Goal: Use online tool/utility: Utilize a website feature to perform a specific function

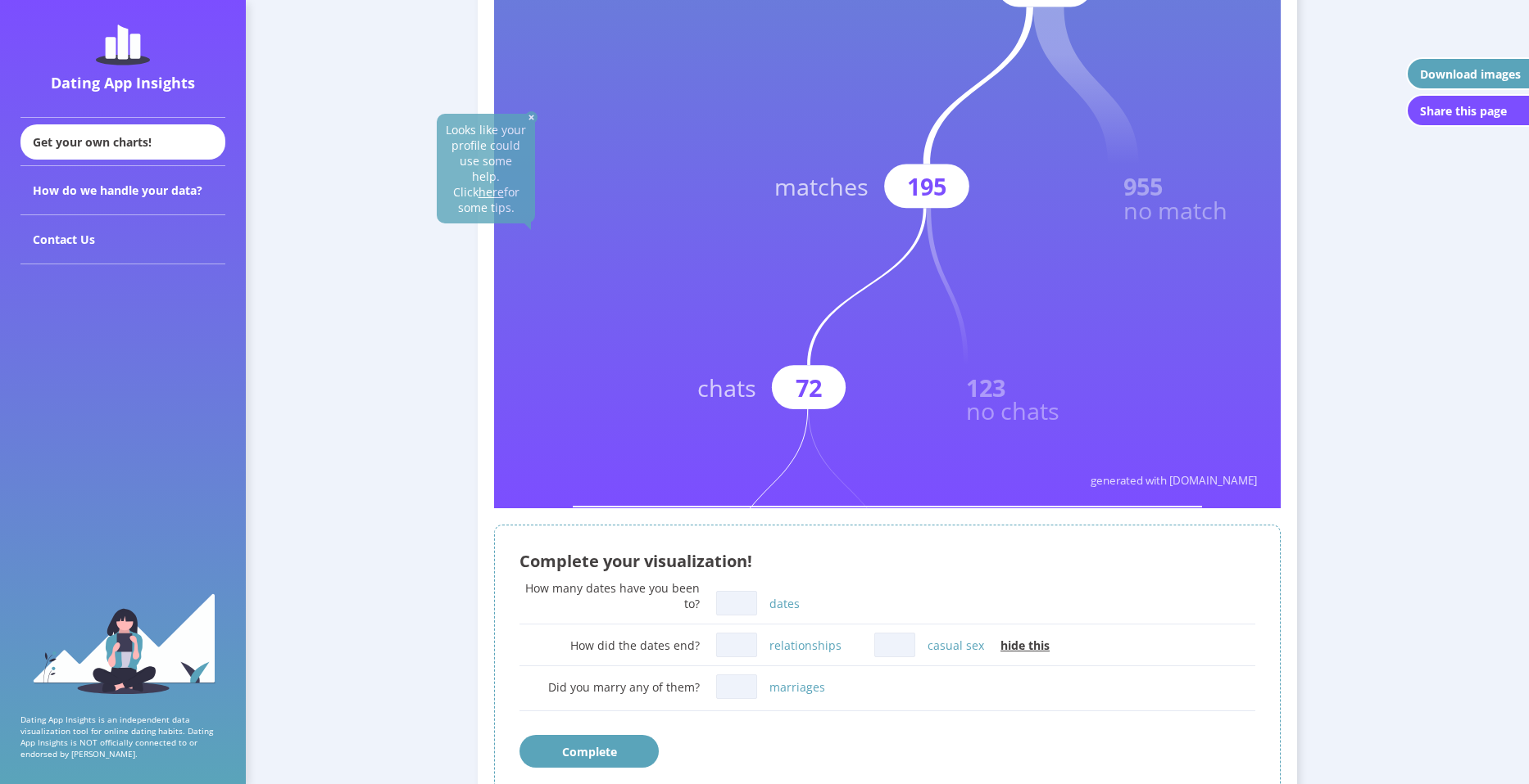
scroll to position [574, 0]
click at [742, 606] on input "dates" at bounding box center [736, 604] width 41 height 25
type input "1"
click at [729, 658] on input "relationships" at bounding box center [736, 646] width 41 height 25
type input "0"
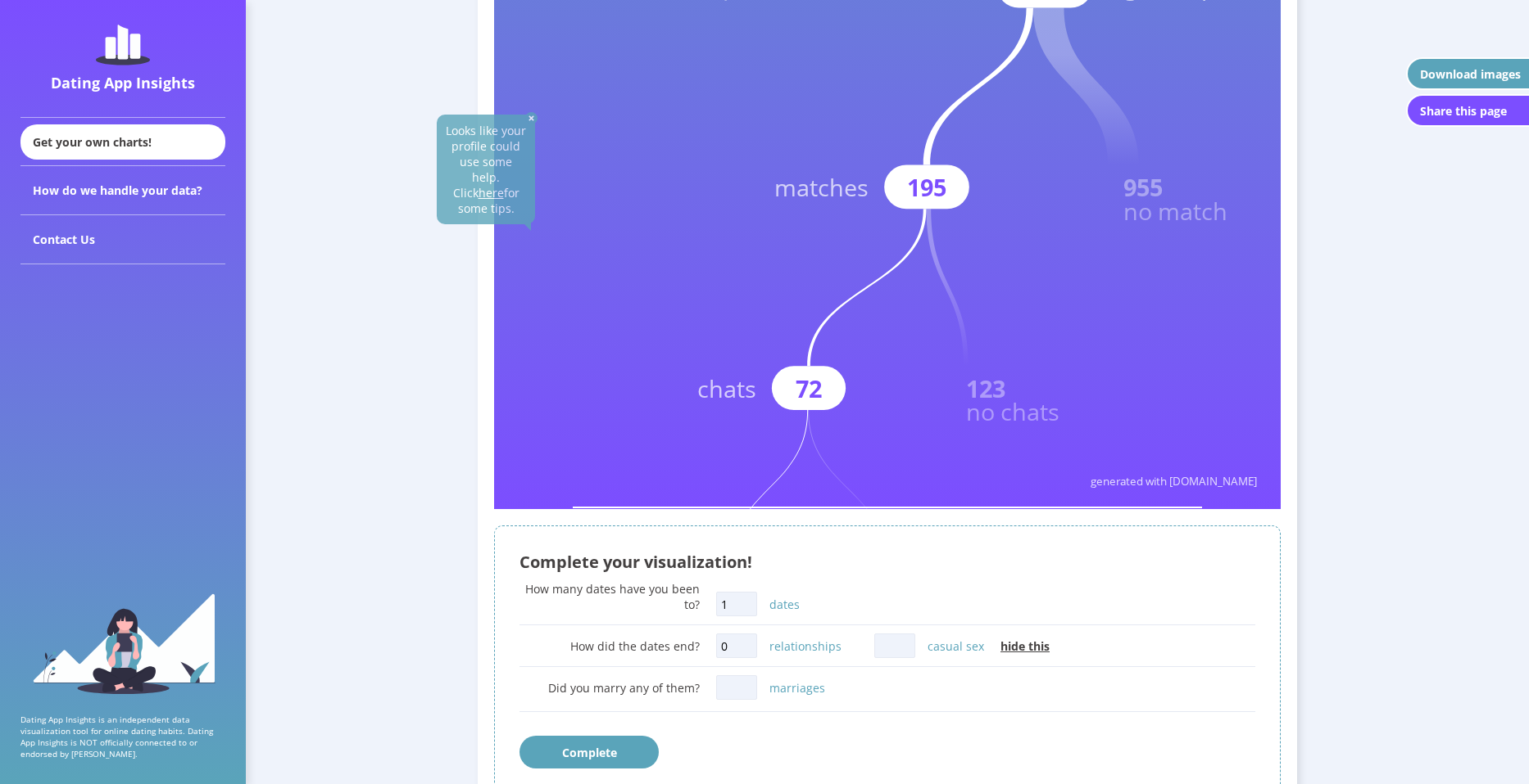
click at [879, 637] on input "casual sex" at bounding box center [894, 646] width 41 height 25
type input "0"
click at [735, 691] on input "marriages" at bounding box center [736, 688] width 41 height 25
type input "0"
click at [579, 755] on button "Complete" at bounding box center [589, 752] width 139 height 33
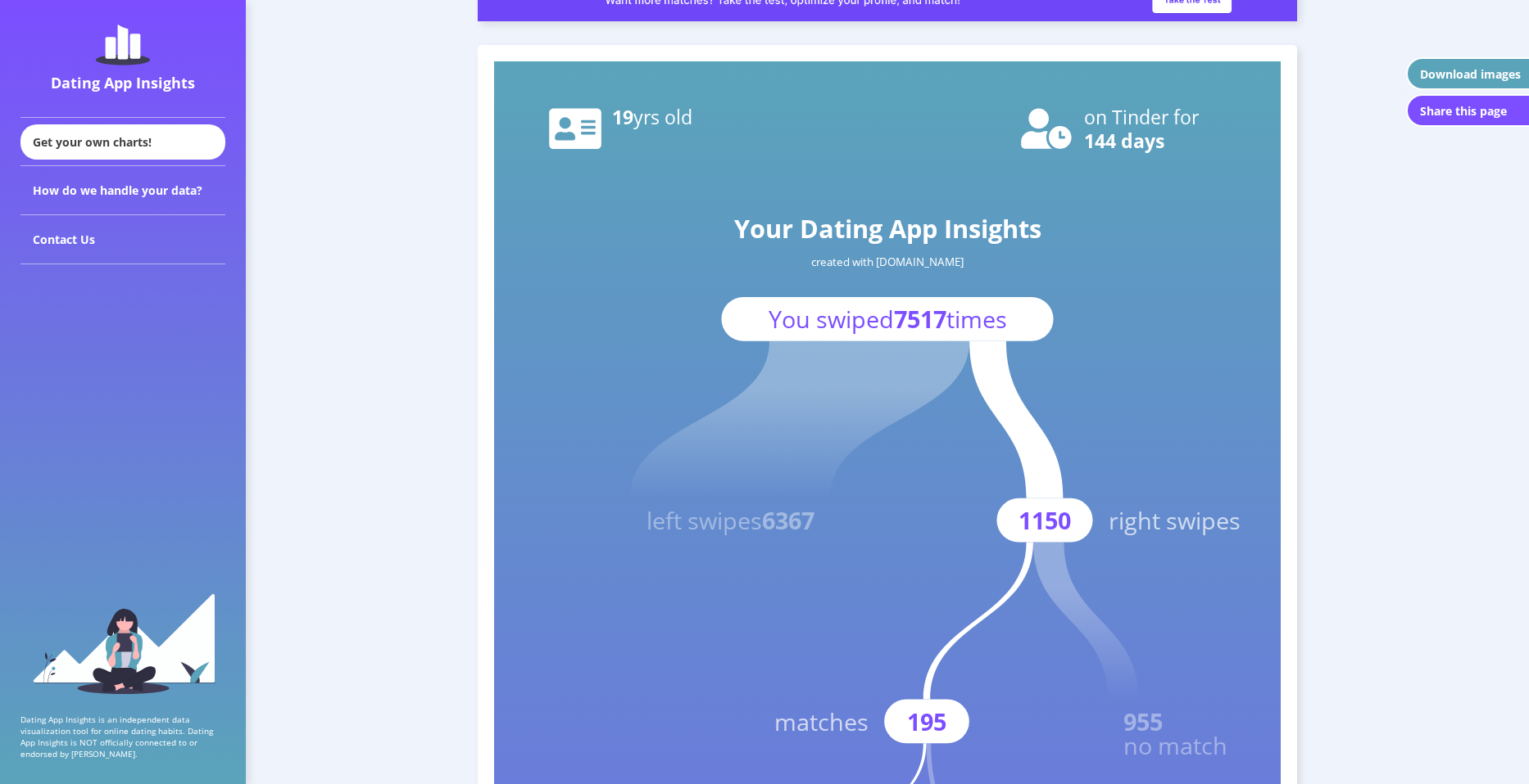
scroll to position [34, 0]
